Goal: Information Seeking & Learning: Learn about a topic

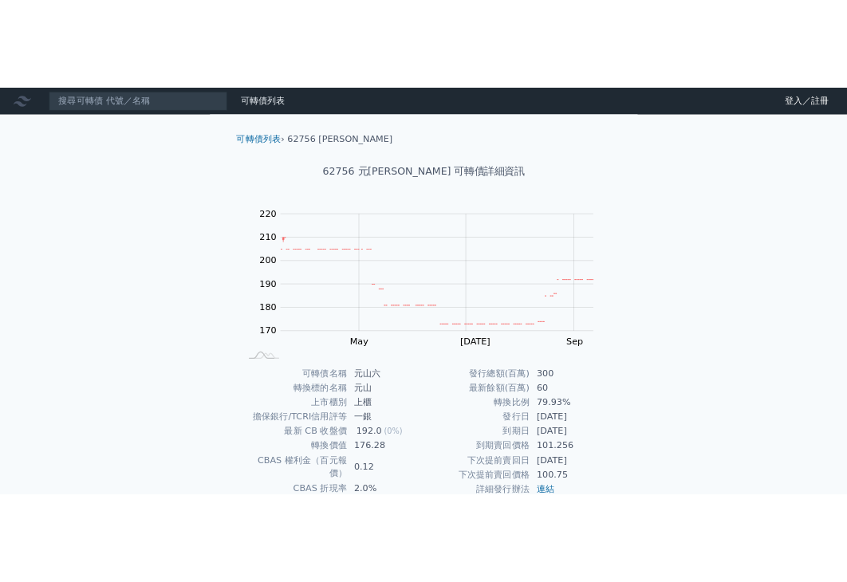
scroll to position [156, 0]
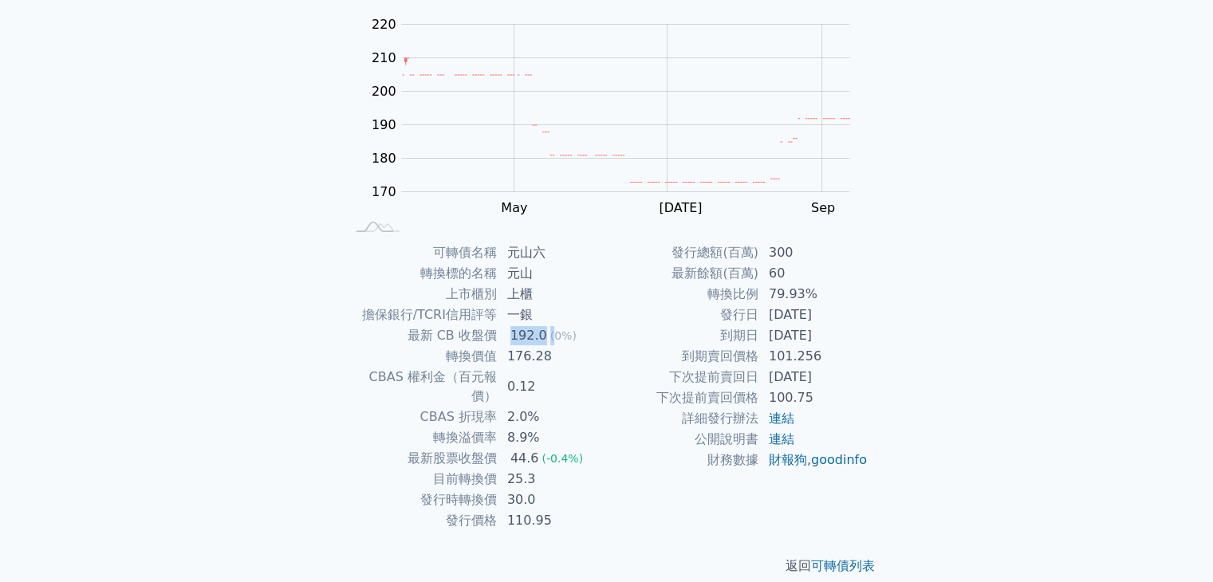
drag, startPoint x: 511, startPoint y: 336, endPoint x: 549, endPoint y: 345, distance: 39.5
click at [549, 345] on td "192.0 (0%)" at bounding box center [552, 335] width 109 height 21
click at [550, 344] on div "(0%)" at bounding box center [563, 335] width 26 height 19
click at [550, 355] on td "176.28" at bounding box center [552, 356] width 109 height 21
drag, startPoint x: 438, startPoint y: 463, endPoint x: 526, endPoint y: 475, distance: 89.4
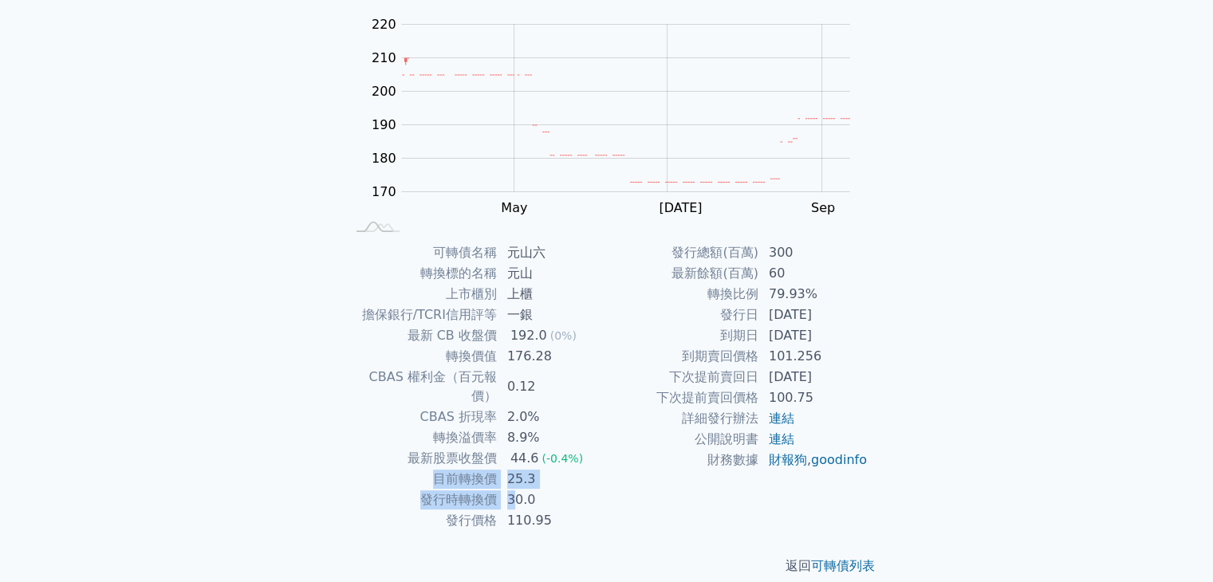
click at [526, 475] on tbody "可轉債名稱 元[PERSON_NAME] 轉換標的名稱 [GEOGRAPHIC_DATA] 上市櫃別 上櫃 擔保銀行/TCRI信用評等 一銀 最新 CB 收盤…" at bounding box center [476, 386] width 262 height 289
click at [429, 490] on td "發行時轉換價" at bounding box center [421, 500] width 152 height 21
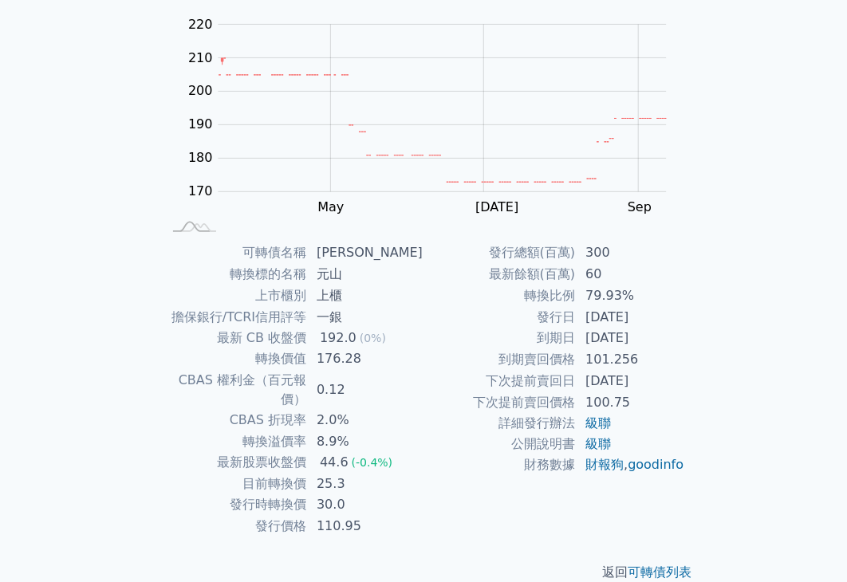
drag, startPoint x: 709, startPoint y: 401, endPoint x: 714, endPoint y: 451, distance: 50.5
click at [714, 451] on div "可轉債列表 › 62756 元[PERSON_NAME] 62756 元山六 可轉債詳細資訊 Zoom Out 170 150 160 170 180 190…" at bounding box center [423, 245] width 612 height 726
click at [767, 443] on div "可轉債列表 財務數據 可轉債列表 財務數據 登入／註冊 登入／註冊 可轉債列表 › 62756 [PERSON_NAME] 62756 元山六 可轉債詳細資訊…" at bounding box center [423, 226] width 847 height 764
drag, startPoint x: 857, startPoint y: 207, endPoint x: 779, endPoint y: 363, distance: 174.7
click at [779, 363] on div "可轉債列表 財務數據 可轉債列表 財務數據 登入／註冊 登入／註冊 可轉債列表 › 62756 [PERSON_NAME] 62756 元山六 可轉債詳細資訊…" at bounding box center [423, 226] width 847 height 764
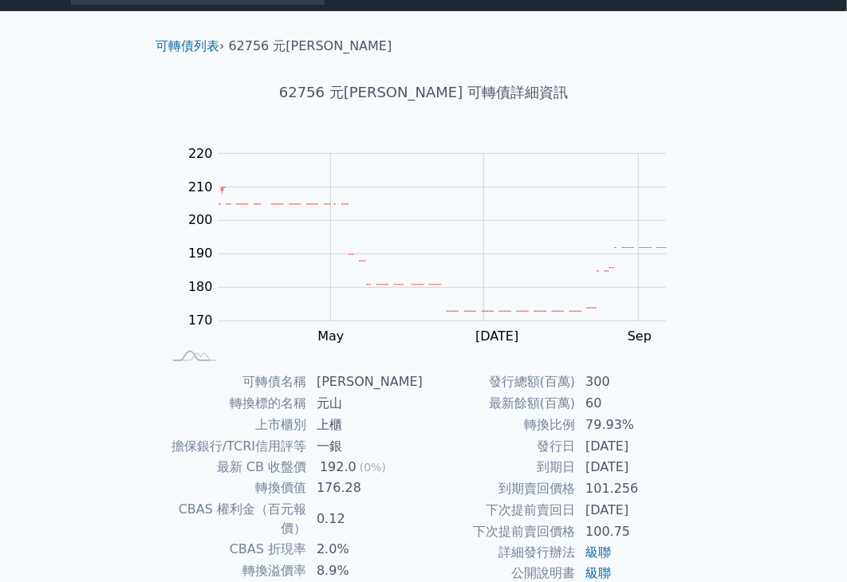
scroll to position [0, 0]
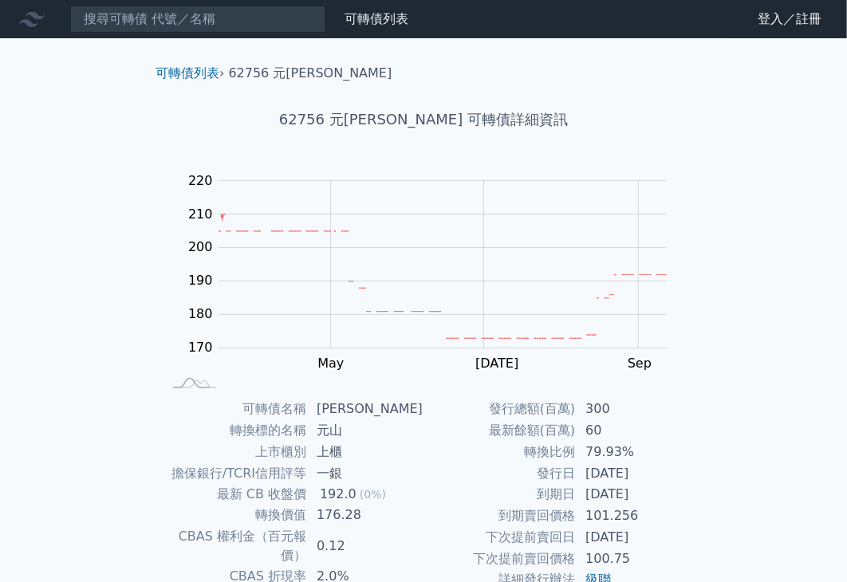
click at [465, 385] on rect at bounding box center [423, 280] width 510 height 223
drag, startPoint x: 224, startPoint y: 409, endPoint x: 77, endPoint y: 382, distance: 149.2
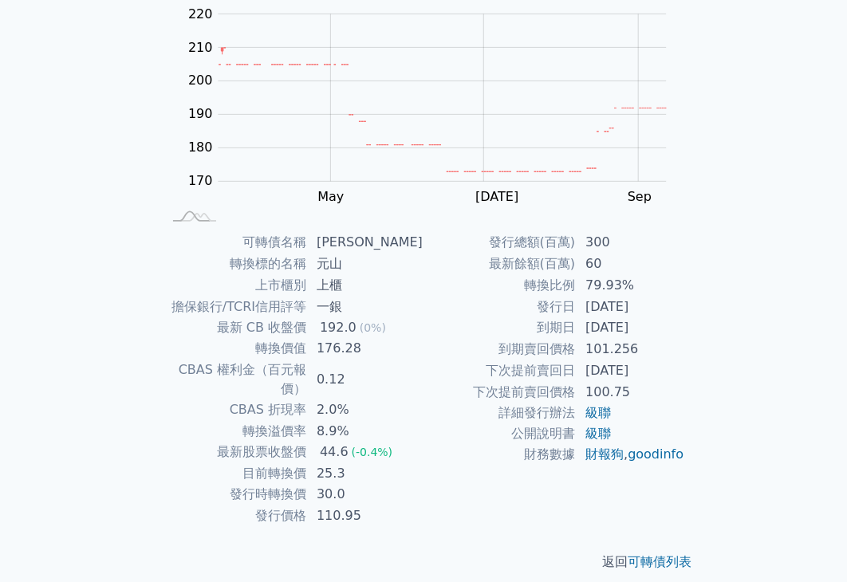
scroll to position [171, 0]
